Goal: Task Accomplishment & Management: Manage account settings

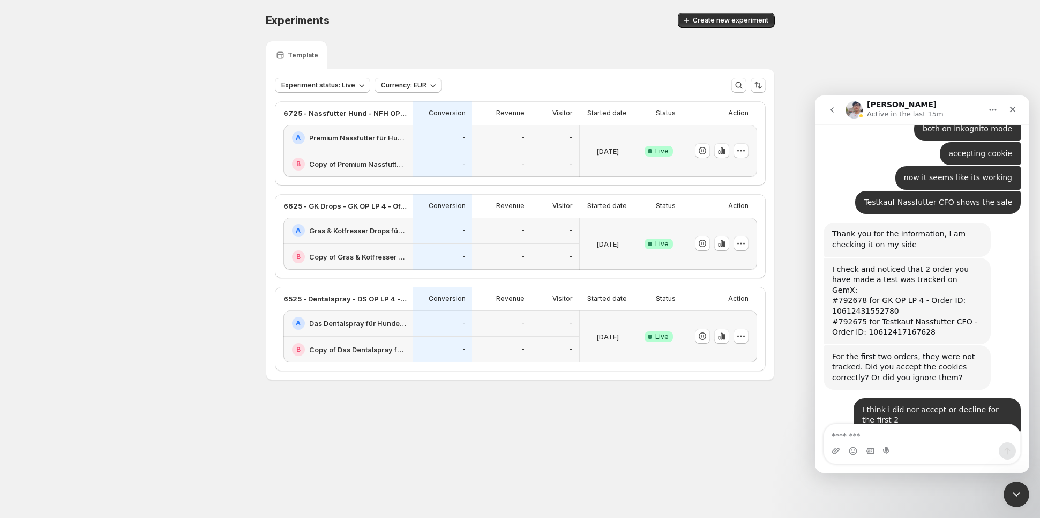
scroll to position [9309, 0]
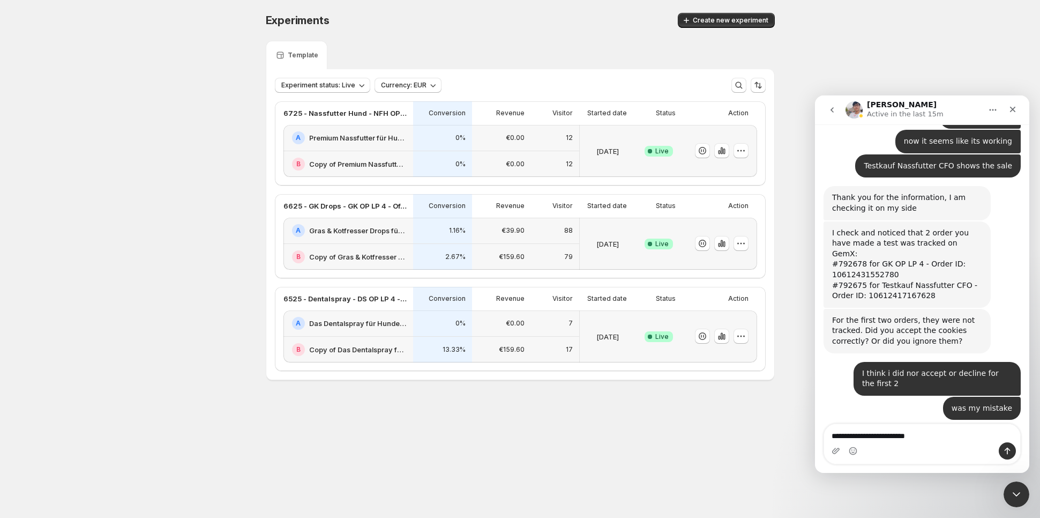
type textarea "**********"
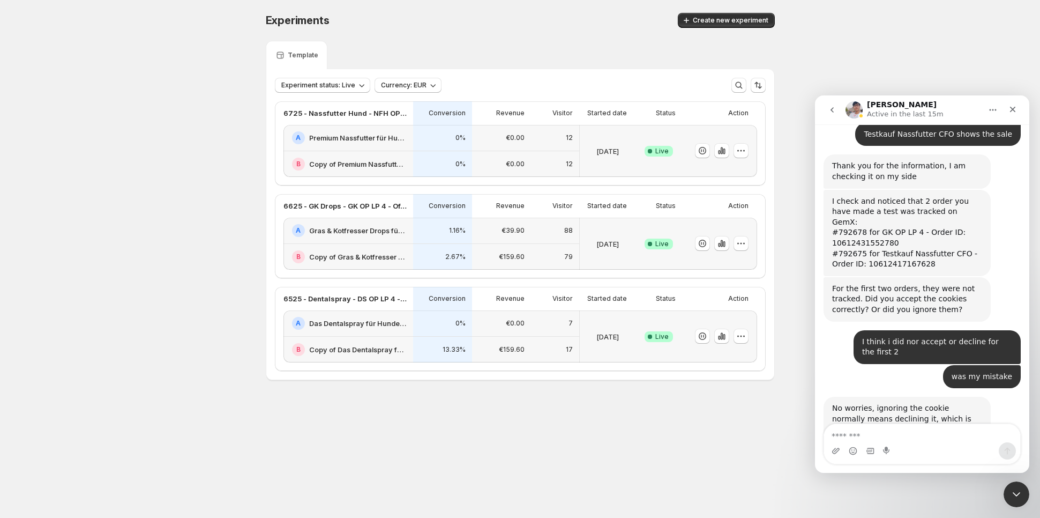
scroll to position [9342, 0]
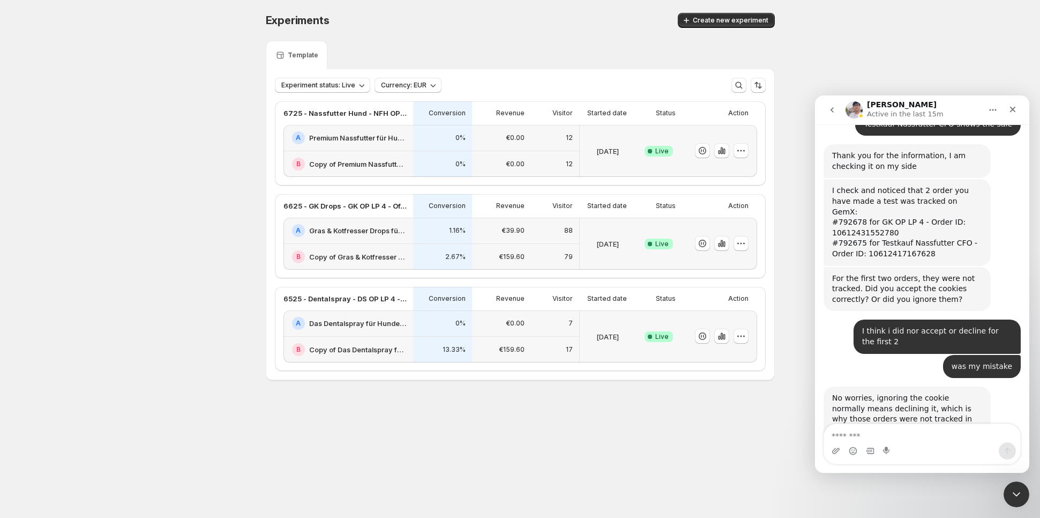
scroll to position [9317, 0]
click at [741, 155] on icon "button" at bounding box center [741, 150] width 11 height 11
click at [728, 179] on button "Edit" at bounding box center [744, 171] width 132 height 17
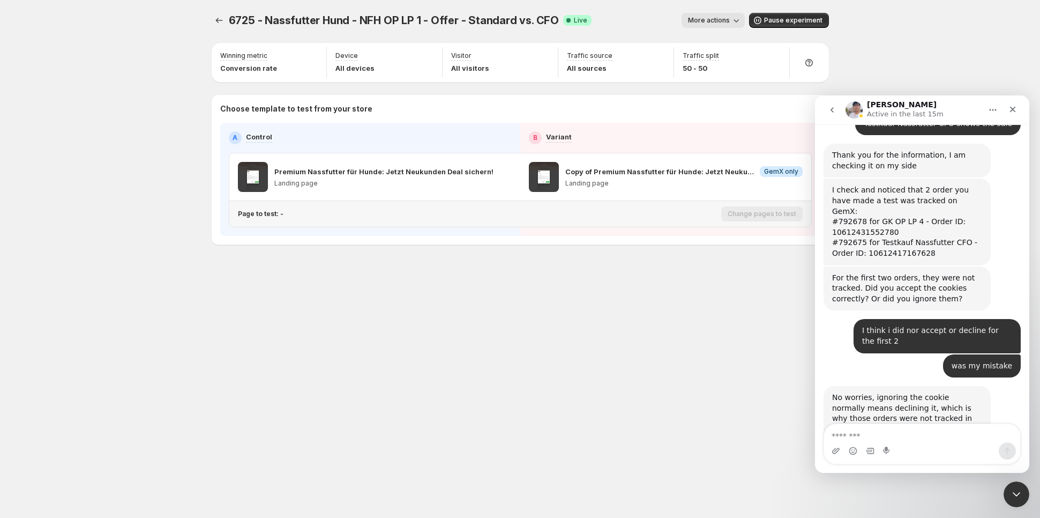
click at [266, 214] on p "Page to test: -" at bounding box center [261, 213] width 46 height 9
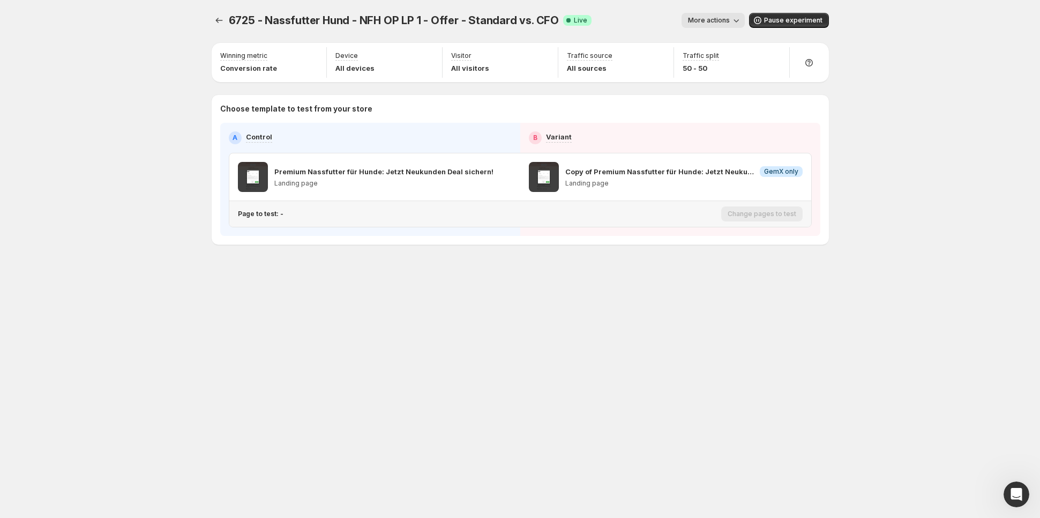
scroll to position [6890, 0]
click at [282, 218] on div "Pages to test: 1 page" at bounding box center [272, 213] width 68 height 9
click at [423, 266] on icon "Search for and select a customer segment" at bounding box center [423, 269] width 8 height 6
click at [216, 23] on icon "Experiments" at bounding box center [219, 20] width 11 height 11
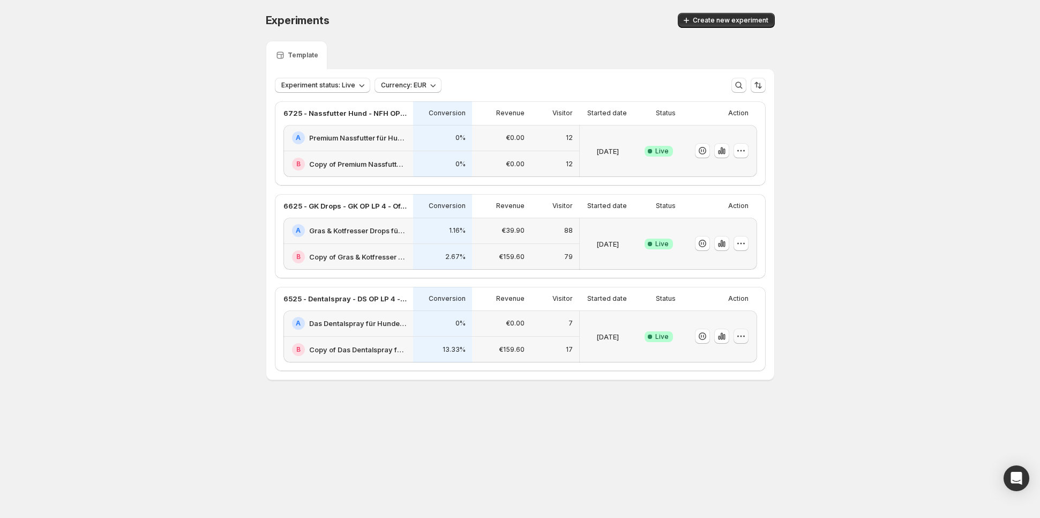
click at [745, 341] on button "button" at bounding box center [740, 335] width 15 height 15
click at [716, 350] on button "Edit" at bounding box center [744, 357] width 132 height 17
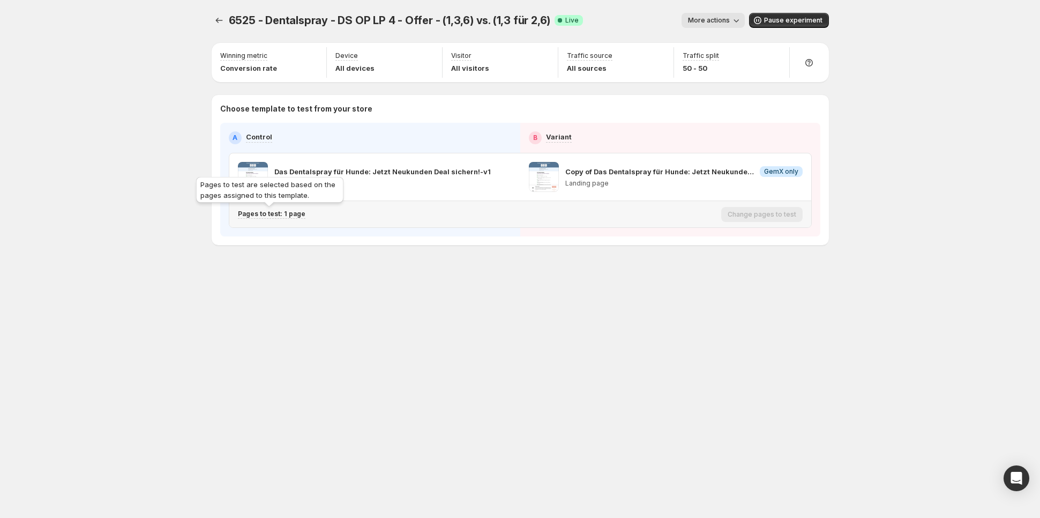
click at [276, 215] on p "Pages to test: 1 page" at bounding box center [272, 213] width 68 height 9
click at [419, 271] on icon "Search for and select a customer segment" at bounding box center [422, 269] width 11 height 11
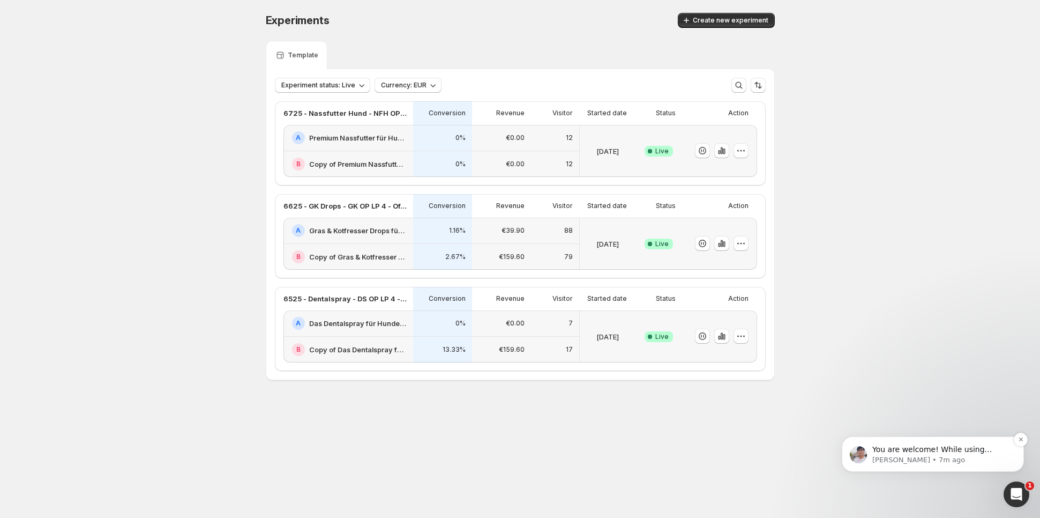
click at [962, 448] on span "You are welcome! While using GemX, if you have any questions or concerns, feel …" at bounding box center [939, 465] width 134 height 41
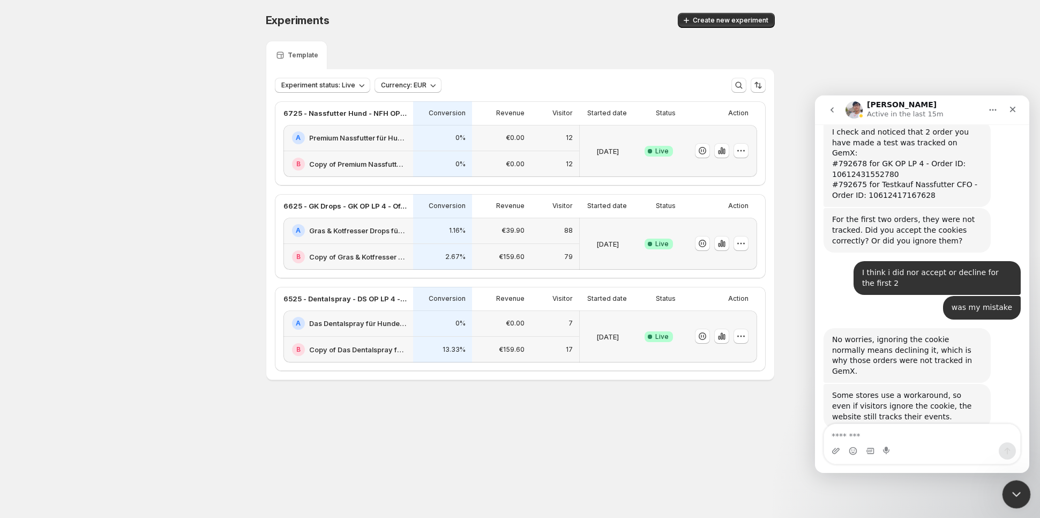
scroll to position [9353, 0]
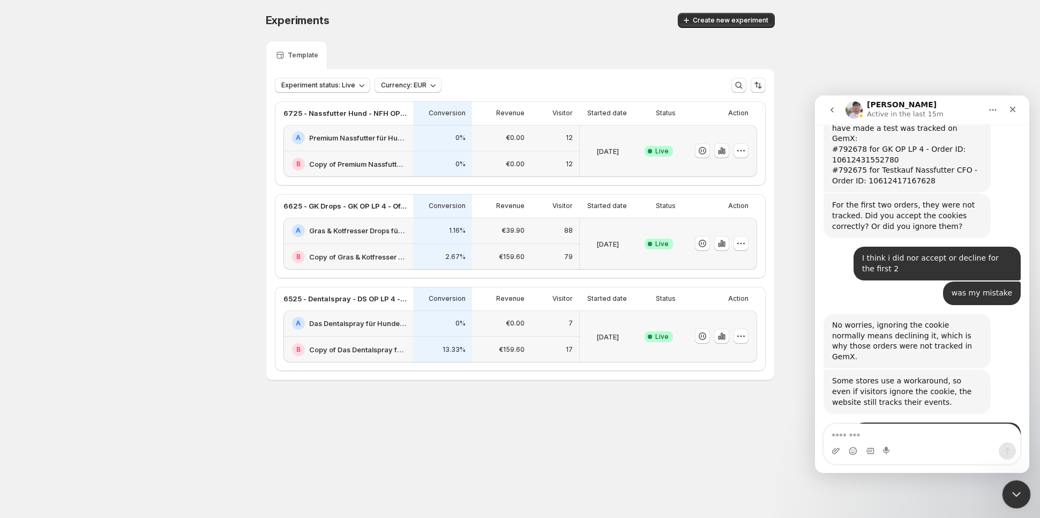
click at [1014, 490] on icon "Close Intercom Messenger" at bounding box center [1014, 492] width 13 height 13
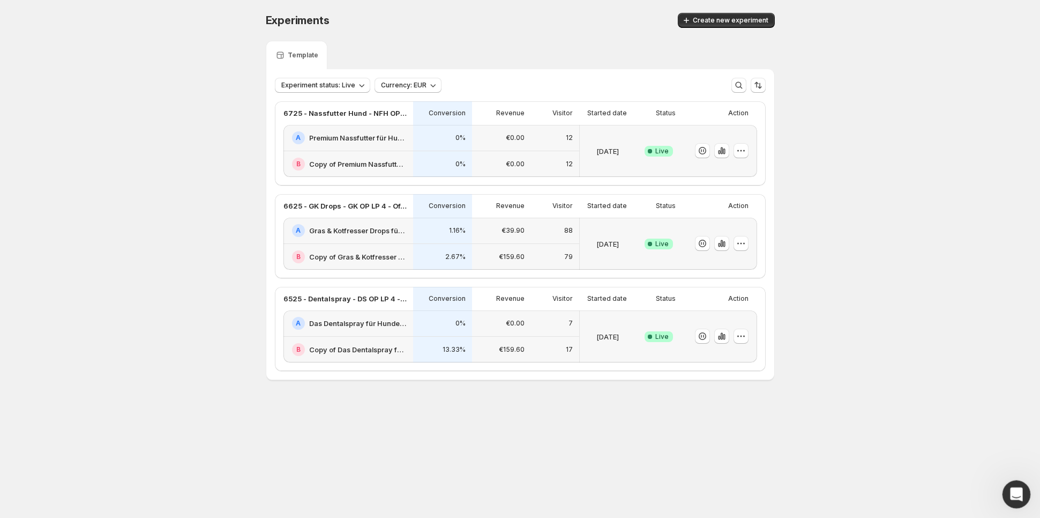
scroll to position [0, 0]
click at [742, 243] on icon "button" at bounding box center [741, 243] width 11 height 11
click at [730, 257] on button "Edit" at bounding box center [744, 264] width 132 height 17
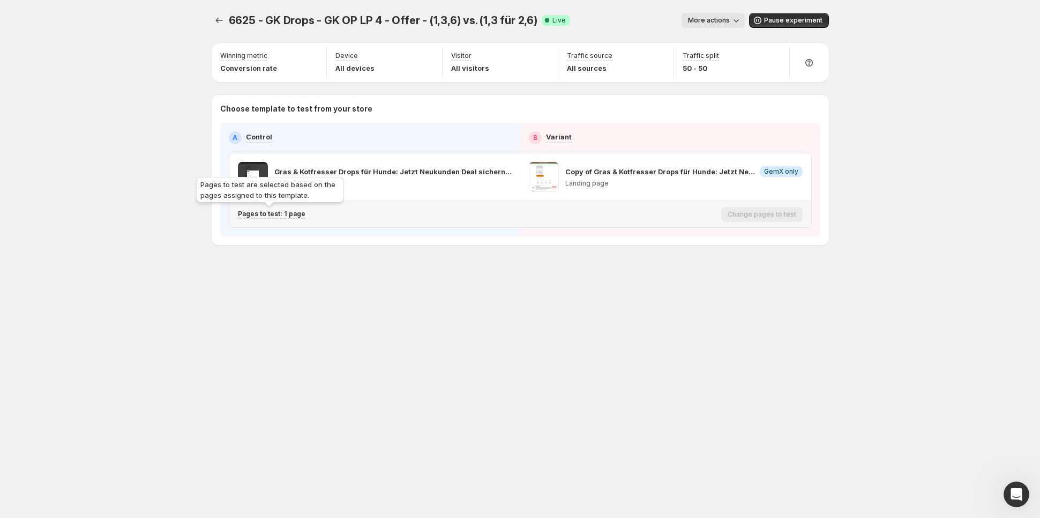
click at [279, 209] on p "Pages to test: 1 page" at bounding box center [272, 213] width 68 height 9
click at [424, 269] on icon "Search for and select a customer segment" at bounding box center [422, 269] width 11 height 11
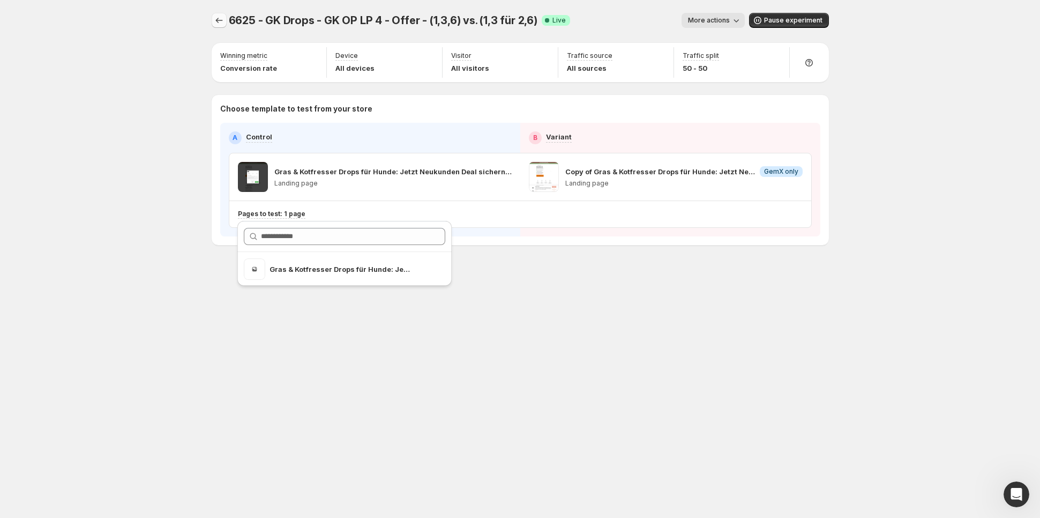
click at [221, 15] on icon "Experiments" at bounding box center [219, 20] width 11 height 11
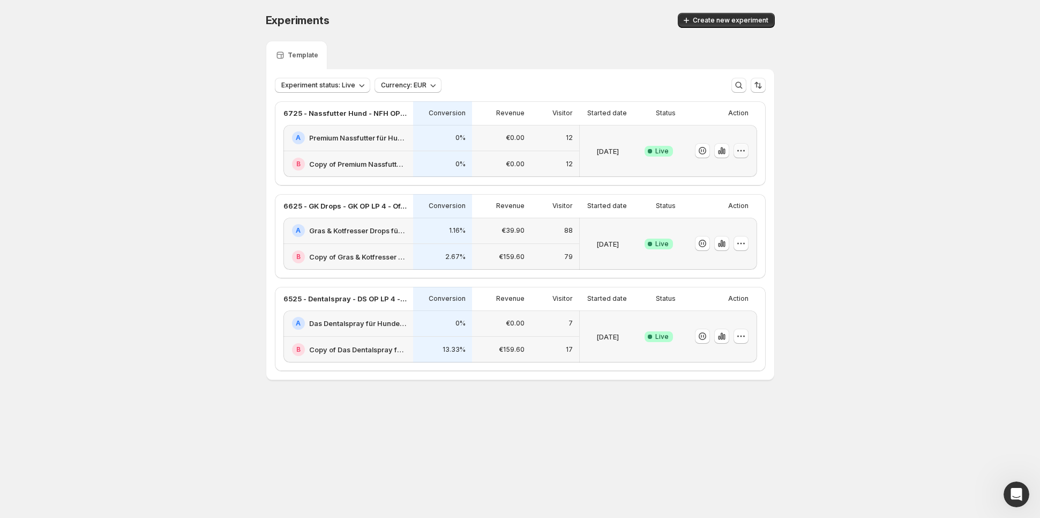
click at [739, 147] on icon "button" at bounding box center [741, 150] width 11 height 11
click at [740, 167] on span "Edit" at bounding box center [751, 172] width 112 height 11
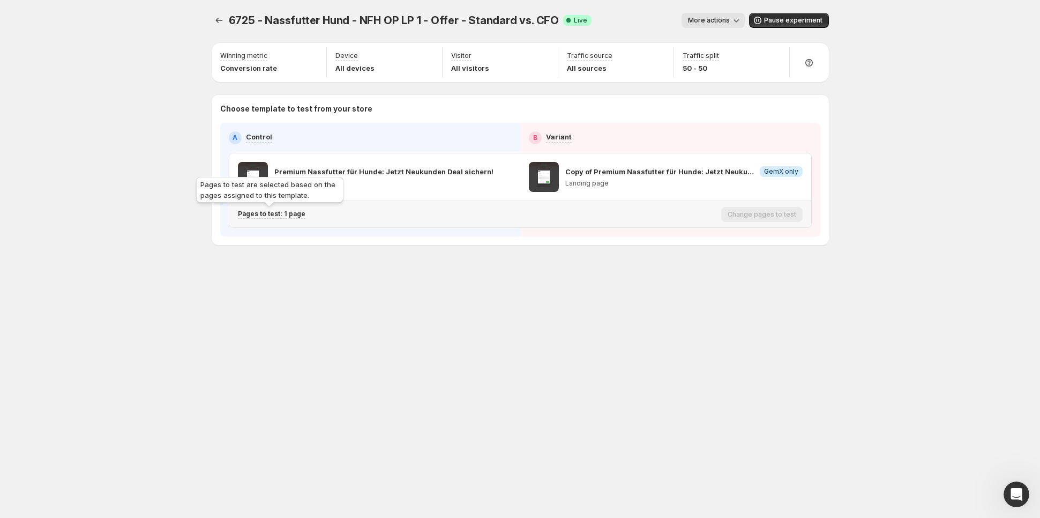
click at [276, 214] on p "Pages to test: 1 page" at bounding box center [272, 213] width 68 height 9
click at [423, 269] on icon "Search for and select a customer segment" at bounding box center [422, 269] width 11 height 11
